Goal: Information Seeking & Learning: Learn about a topic

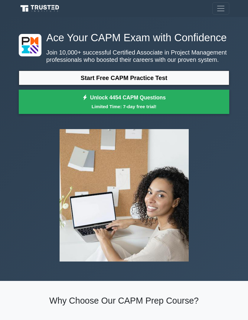
click at [201, 85] on link "Start Free CAPM Practice Test" at bounding box center [124, 78] width 211 height 15
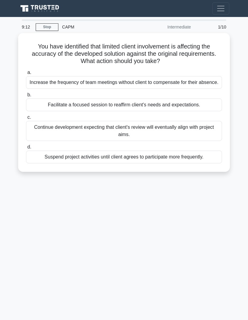
click at [201, 111] on div "Facilitate a focused session to reaffirm client's needs and expectations." at bounding box center [124, 104] width 196 height 13
click at [26, 97] on input "b. Facilitate a focused session to reaffirm client's needs and expectations." at bounding box center [26, 95] width 0 height 4
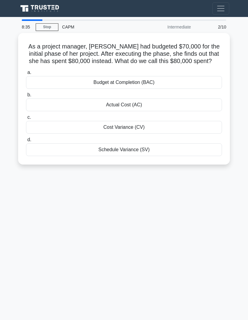
click at [176, 134] on div "Cost Variance (CV)" at bounding box center [124, 127] width 196 height 13
click at [26, 119] on input "c. Cost Variance (CV)" at bounding box center [26, 117] width 0 height 4
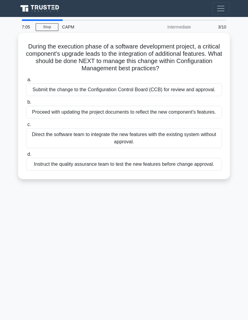
click at [171, 171] on div "Instruct the quality assurance team to test the new features before change appr…" at bounding box center [124, 164] width 196 height 13
click at [26, 156] on input "d. Instruct the quality assurance team to test the new features before change a…" at bounding box center [26, 154] width 0 height 4
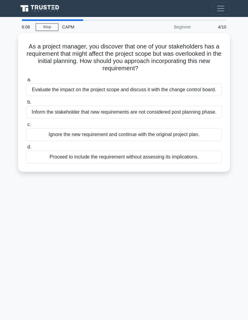
click at [196, 91] on div "Evaluate the impact on the project scope and discuss it with the change control…" at bounding box center [124, 89] width 196 height 13
click at [26, 82] on input "a. Evaluate the impact on the project scope and discuss it with the change cont…" at bounding box center [26, 80] width 0 height 4
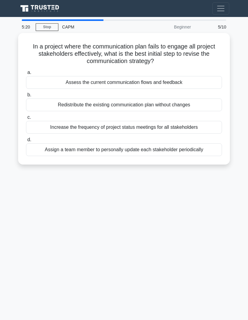
click at [196, 126] on div "Increase the frequency of project status meetings for all stakeholders" at bounding box center [124, 127] width 196 height 13
click at [26, 119] on input "c. Increase the frequency of project status meetings for all stakeholders" at bounding box center [26, 117] width 0 height 4
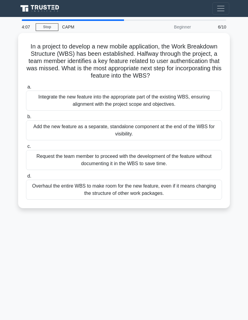
click at [206, 106] on div "Integrate the new feature into the appropriate part of the existing WBS, ensuri…" at bounding box center [124, 101] width 196 height 20
click at [26, 89] on input "a. Integrate the new feature into the appropriate part of the existing WBS, ens…" at bounding box center [26, 87] width 0 height 4
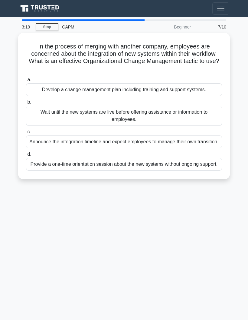
click at [205, 86] on div "Develop a change management plan including training and support systems." at bounding box center [124, 89] width 196 height 13
click at [26, 82] on input "a. Develop a change management plan including training and support systems." at bounding box center [26, 80] width 0 height 4
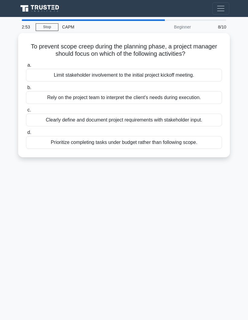
click at [191, 118] on div "Clearly define and document project requirements with stakeholder input." at bounding box center [124, 120] width 196 height 13
click at [26, 112] on input "c. Clearly define and document project requirements with stakeholder input." at bounding box center [26, 110] width 0 height 4
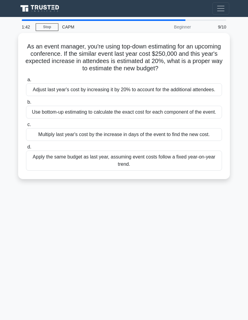
click at [41, 118] on div "Use bottom-up estimating to calculate the exact cost for each component of the …" at bounding box center [124, 112] width 196 height 13
click at [26, 104] on input "b. Use bottom-up estimating to calculate the exact cost for each component of t…" at bounding box center [26, 102] width 0 height 4
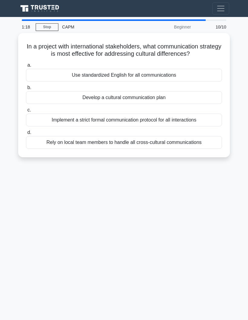
click at [44, 103] on div "Develop a cultural communication plan" at bounding box center [124, 97] width 196 height 13
click at [26, 90] on input "b. Develop a cultural communication plan" at bounding box center [26, 88] width 0 height 4
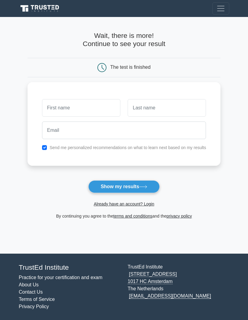
click at [48, 108] on input "text" at bounding box center [81, 108] width 78 height 18
type input "Valeriia"
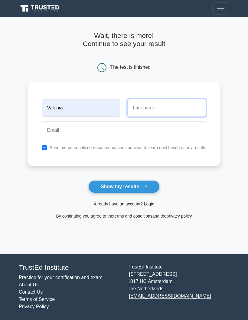
click at [201, 101] on input "text" at bounding box center [167, 108] width 78 height 18
type input "Buchak"
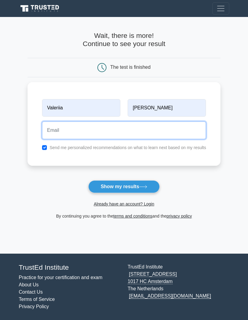
click at [165, 131] on input "email" at bounding box center [124, 130] width 164 height 18
type input "vbucak9@gmail.com"
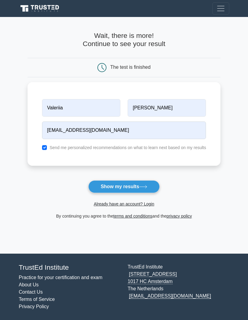
click at [133, 185] on button "Show my results" at bounding box center [123, 186] width 71 height 13
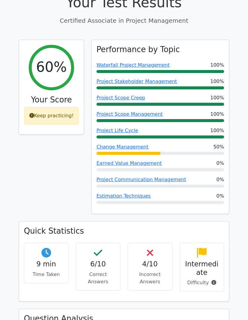
scroll to position [226, 0]
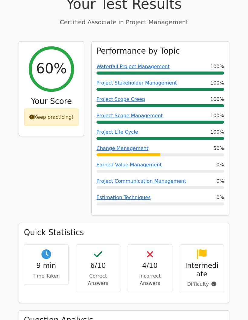
click at [210, 140] on div "Performance by Topic Waterfall Project Management 100% Project Stakeholder Mana…" at bounding box center [161, 129] width 138 height 174
click at [135, 145] on link "Change Management" at bounding box center [123, 148] width 52 height 6
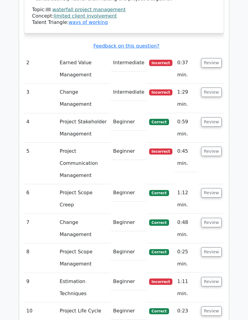
scroll to position [922, 0]
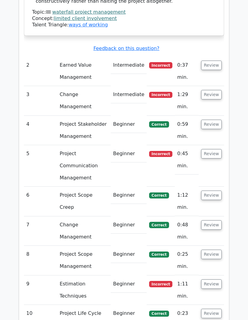
click at [216, 61] on button "Review" at bounding box center [211, 65] width 21 height 9
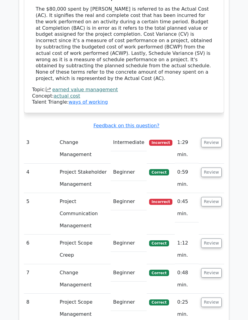
scroll to position [1145, 0]
click at [215, 138] on button "Review" at bounding box center [211, 142] width 21 height 9
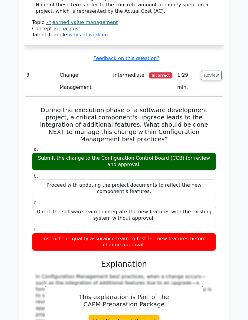
scroll to position [1212, 0]
